Goal: Connect with others: Connect with others

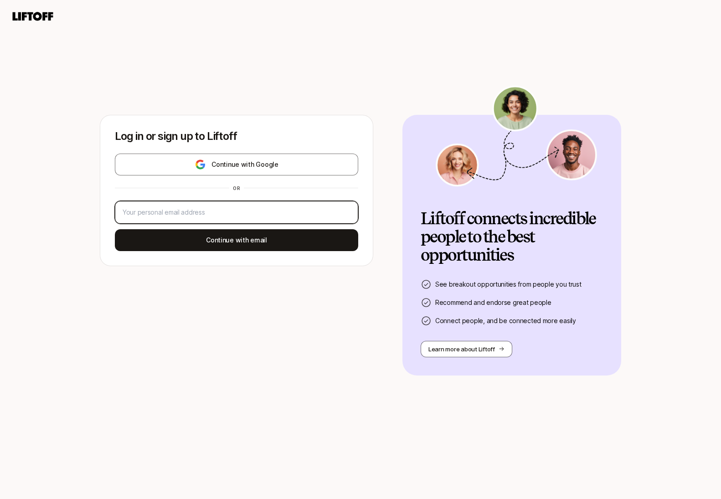
click at [219, 216] on input "email" at bounding box center [237, 212] width 228 height 11
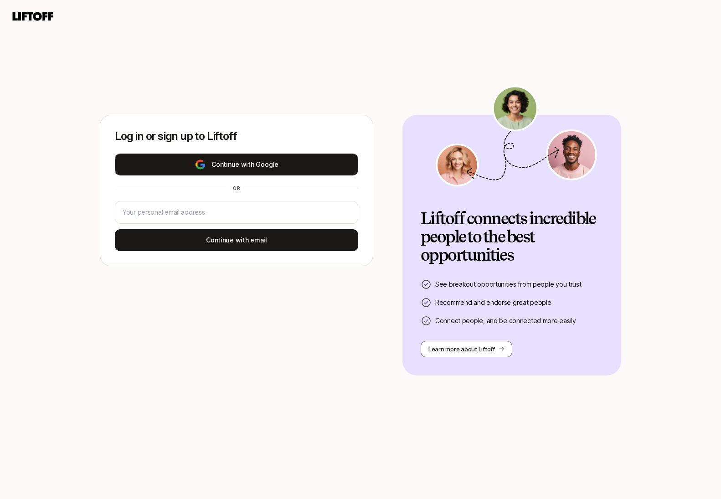
click at [229, 167] on button "Continue with Google" at bounding box center [237, 165] width 244 height 22
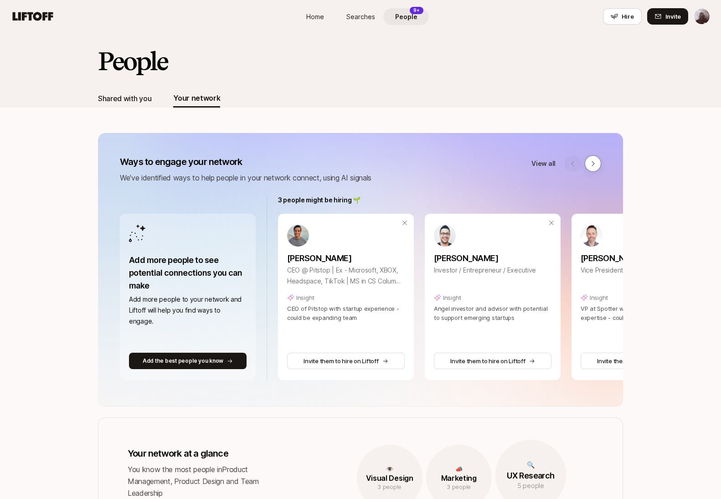
click at [131, 96] on div "Shared with you" at bounding box center [124, 99] width 53 height 12
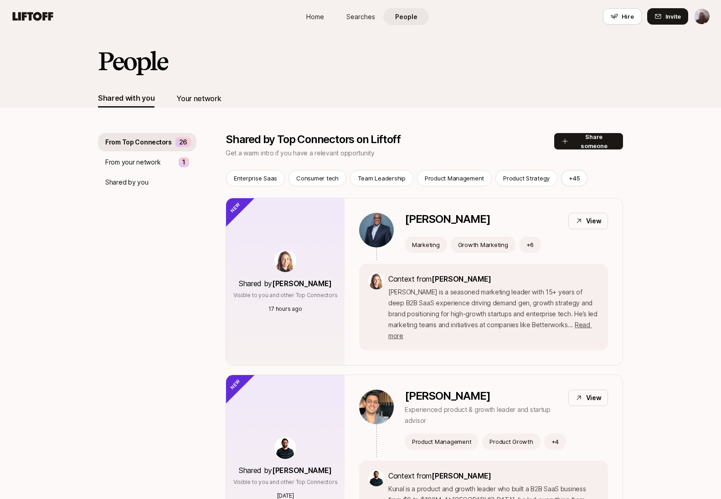
click at [184, 91] on div "Your network" at bounding box center [198, 98] width 45 height 18
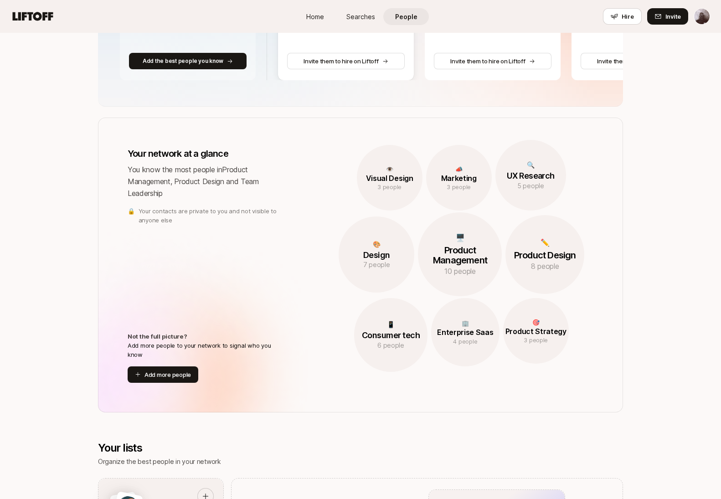
scroll to position [320, 0]
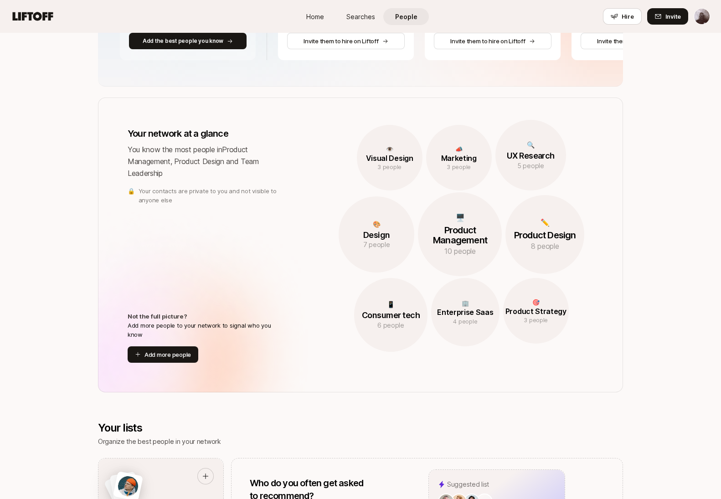
click at [205, 193] on p "Your contacts are private to you and not visible to anyone else" at bounding box center [211, 196] width 144 height 18
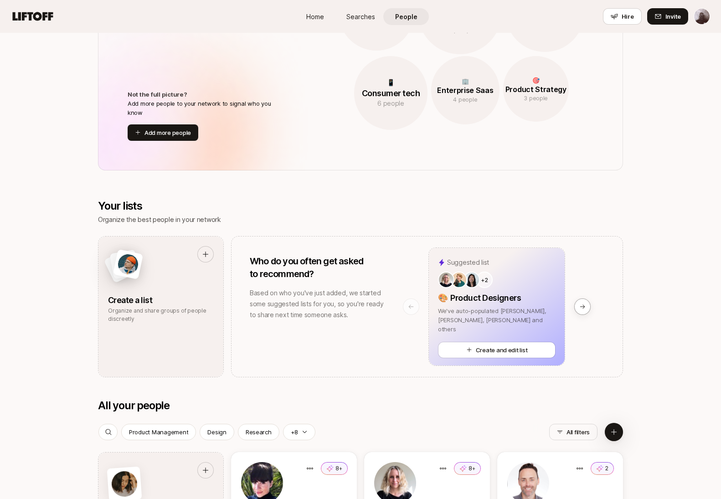
scroll to position [550, 0]
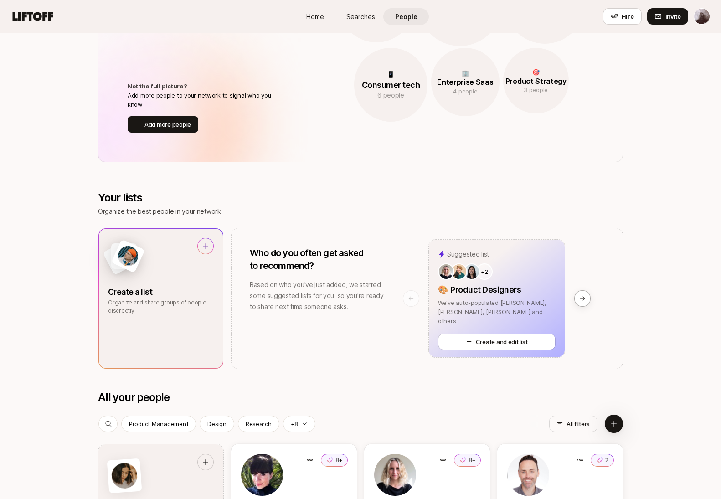
click at [139, 256] on div at bounding box center [128, 256] width 34 height 34
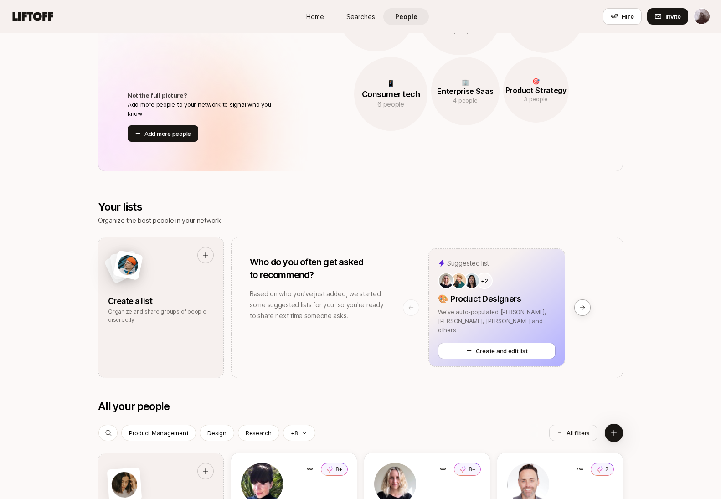
scroll to position [558, 0]
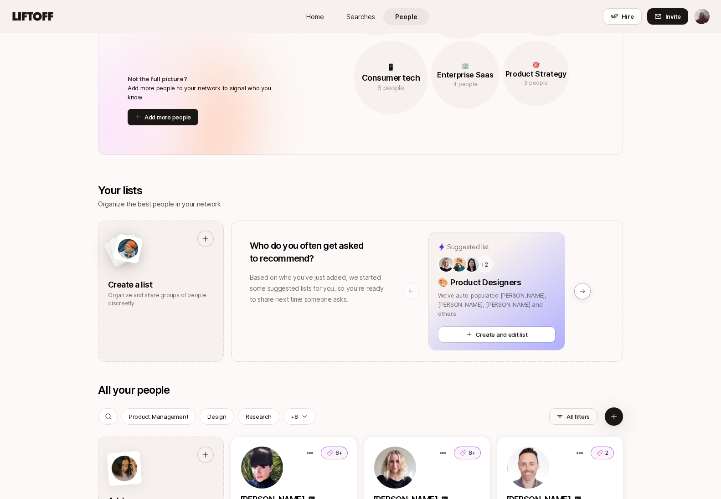
click at [509, 301] on p "We've auto-populated [PERSON_NAME], [PERSON_NAME], [PERSON_NAME] and others" at bounding box center [497, 304] width 118 height 27
click at [494, 335] on button "Create and edit list" at bounding box center [497, 335] width 118 height 16
type textarea "x"
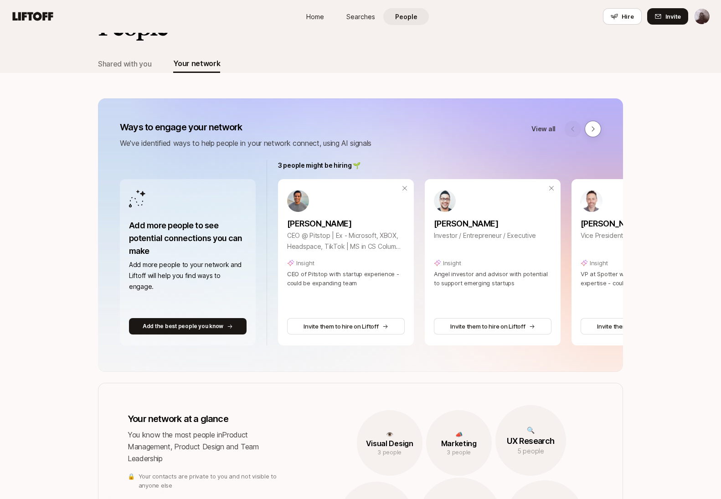
scroll to position [0, 0]
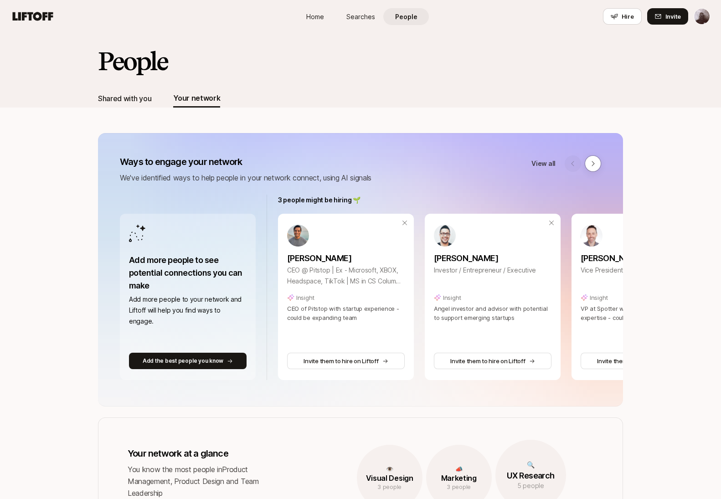
click at [103, 102] on div "Shared with you" at bounding box center [124, 99] width 53 height 12
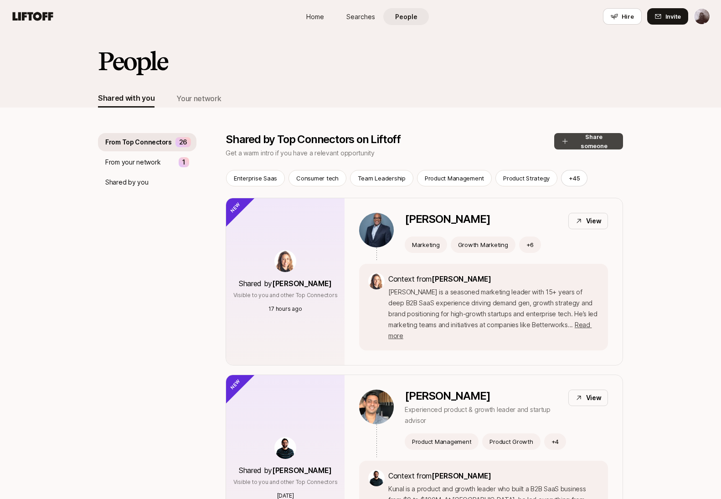
click at [571, 139] on button "Share someone" at bounding box center [589, 141] width 69 height 16
